Goal: Find contact information: Find contact information

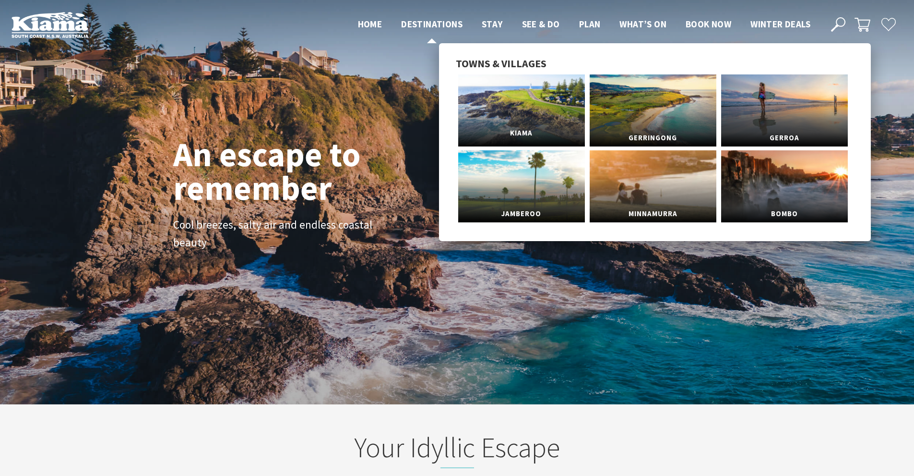
click at [532, 126] on span "Kiama" at bounding box center [521, 133] width 127 height 18
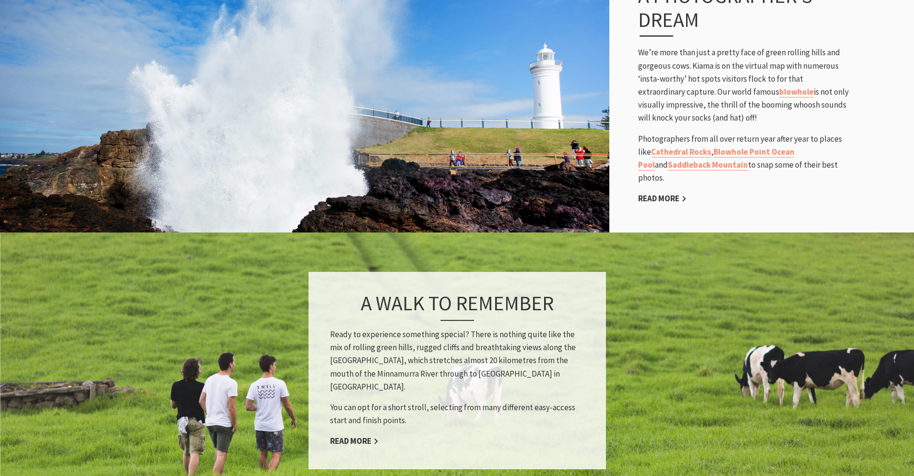
scroll to position [720, 0]
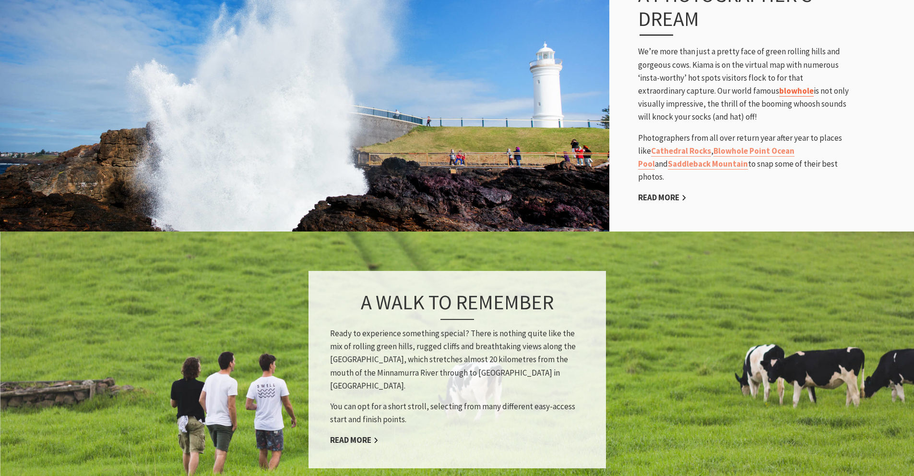
click at [780, 85] on link "blowhole" at bounding box center [797, 90] width 35 height 11
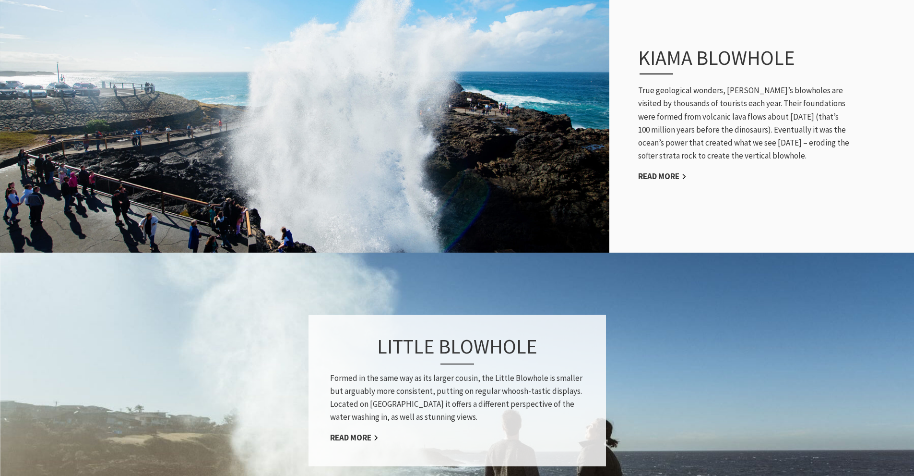
scroll to position [672, 0]
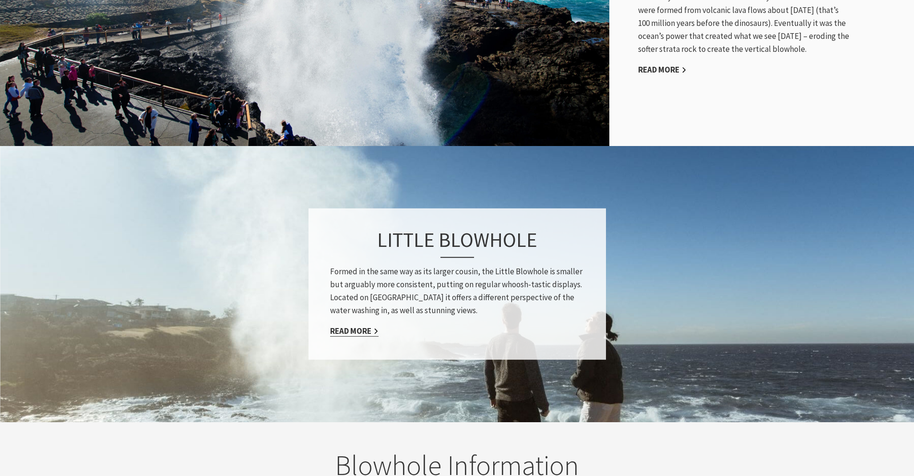
click at [370, 325] on link "Read More" at bounding box center [354, 330] width 48 height 11
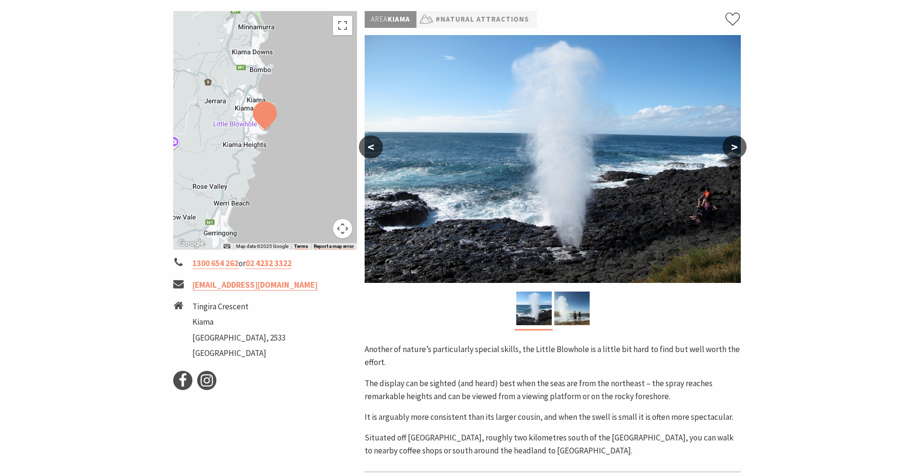
scroll to position [144, 0]
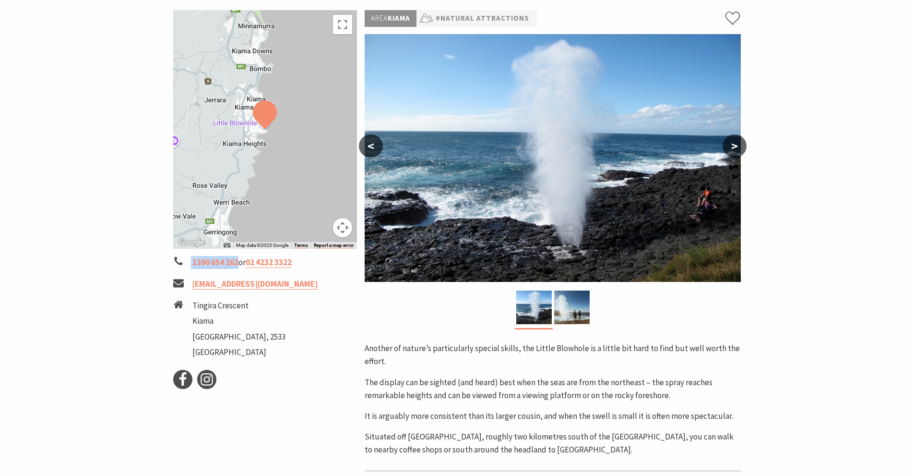
drag, startPoint x: 191, startPoint y: 264, endPoint x: 237, endPoint y: 268, distance: 46.7
click at [237, 268] on li "1300 654 262 or 02 4232 3322" at bounding box center [265, 262] width 184 height 13
copy li "1300 654 262"
drag, startPoint x: 307, startPoint y: 264, endPoint x: 252, endPoint y: 260, distance: 54.4
click at [252, 260] on li "1300 654 262 or 02 4232 3322" at bounding box center [265, 262] width 184 height 13
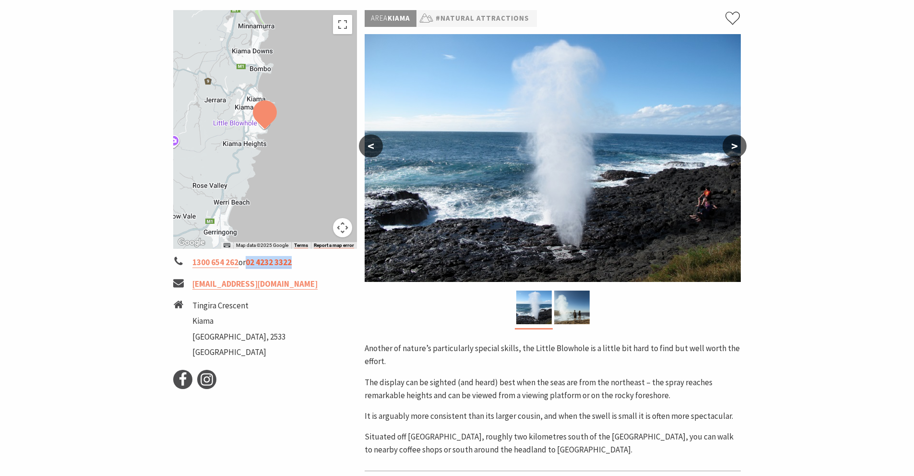
copy link "02 4232 3322"
drag, startPoint x: 286, startPoint y: 288, endPoint x: 193, endPoint y: 281, distance: 92.9
click at [193, 281] on li "tourism@kiama.com.au" at bounding box center [265, 283] width 184 height 13
copy link "tourism@kiama.com.au"
click at [577, 305] on img at bounding box center [572, 307] width 36 height 34
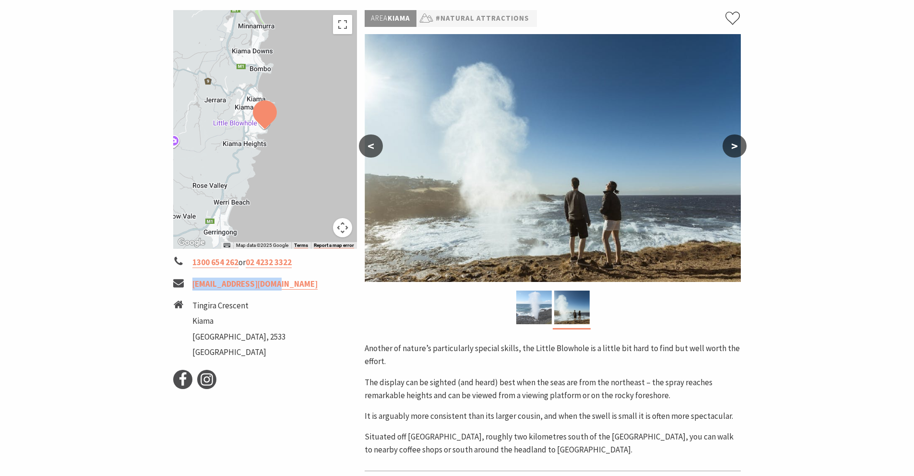
click at [532, 306] on img at bounding box center [534, 307] width 36 height 34
